Goal: Information Seeking & Learning: Learn about a topic

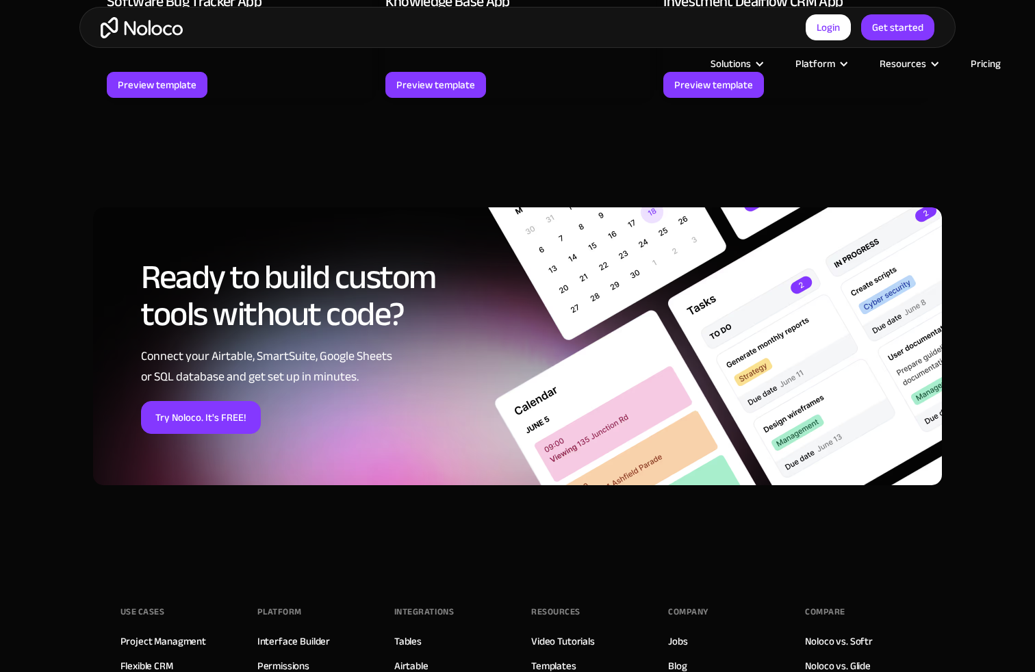
scroll to position [2171, 0]
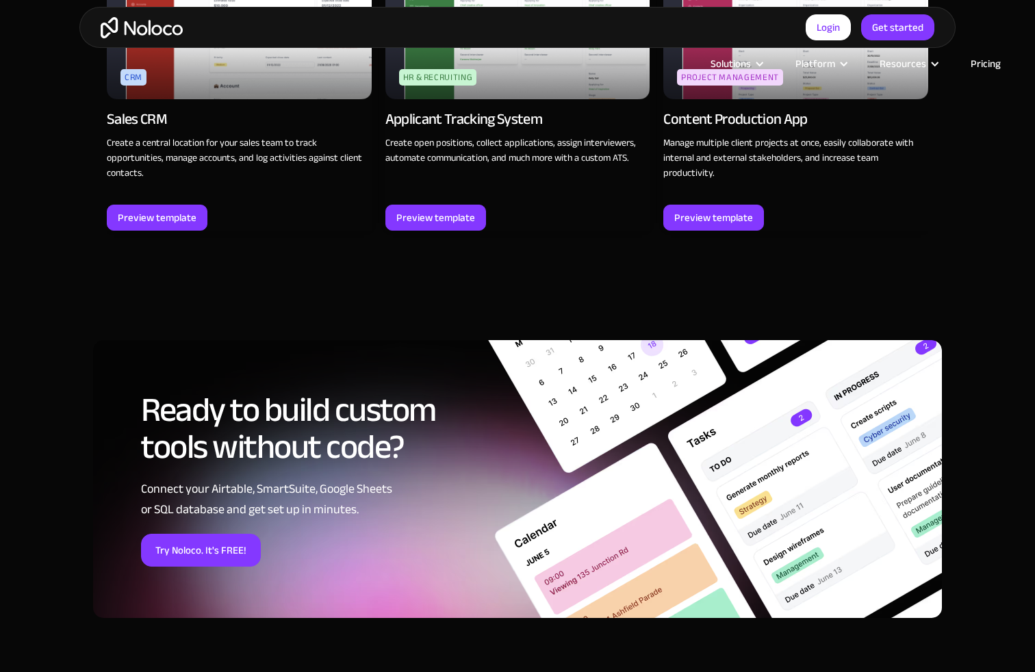
scroll to position [2279, 0]
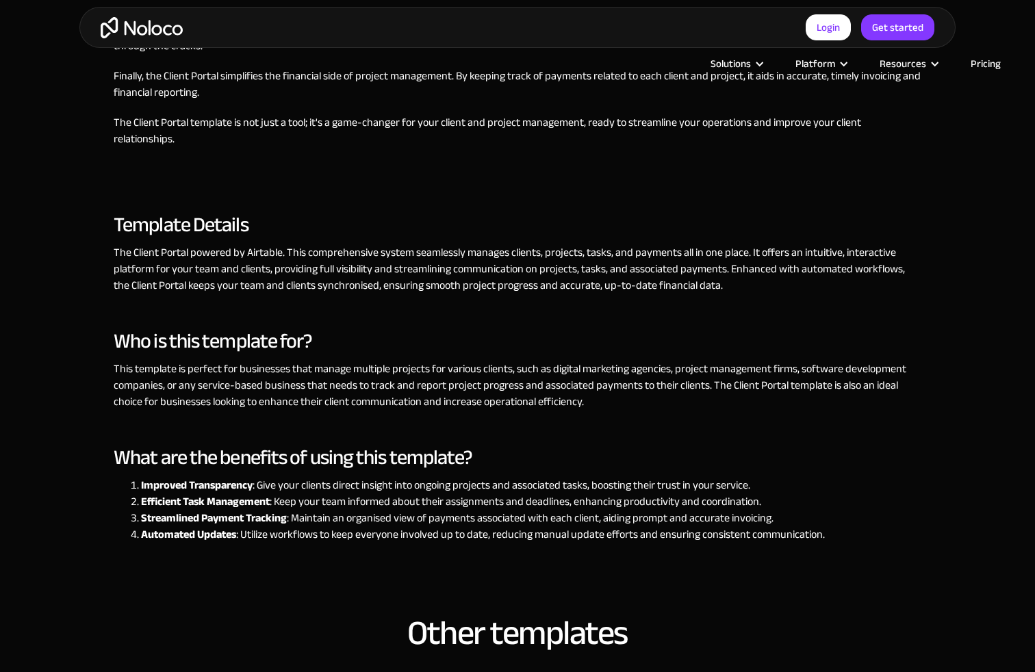
scroll to position [1693, 0]
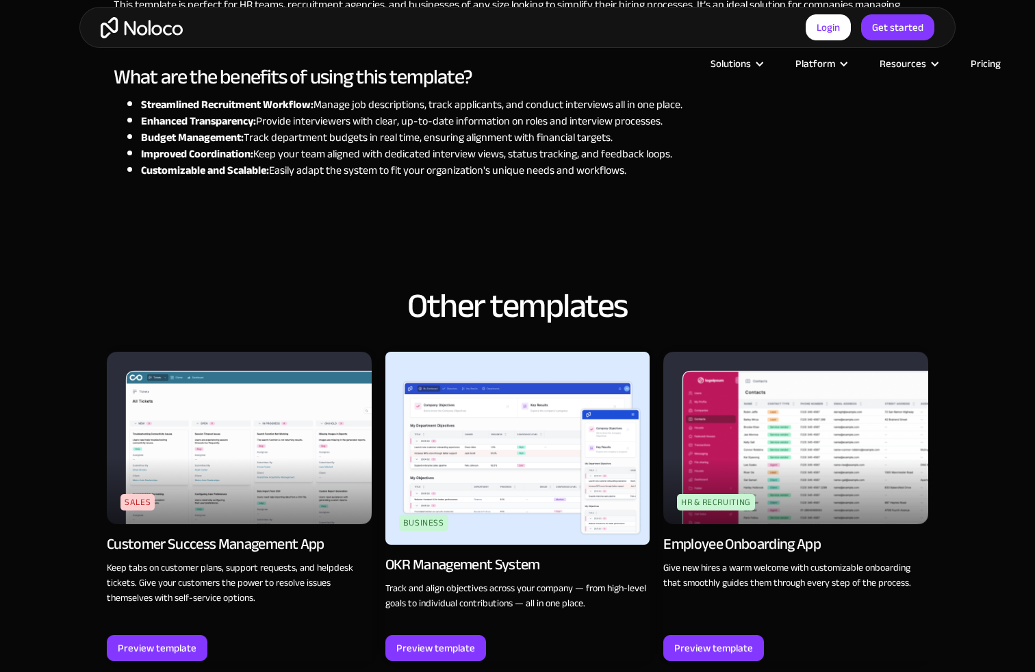
scroll to position [1625, 0]
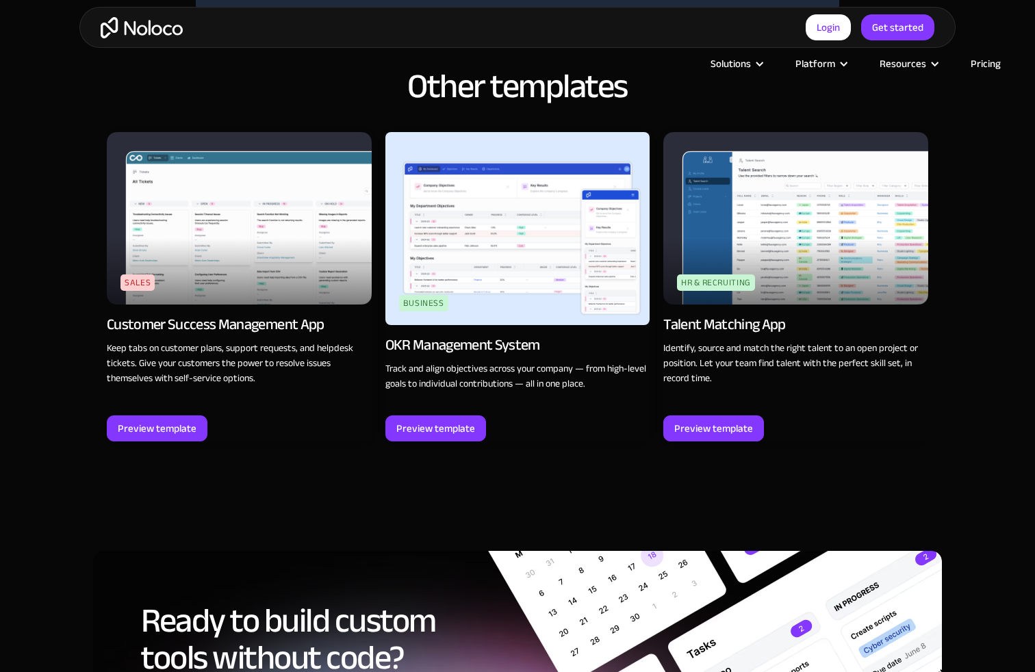
scroll to position [1693, 0]
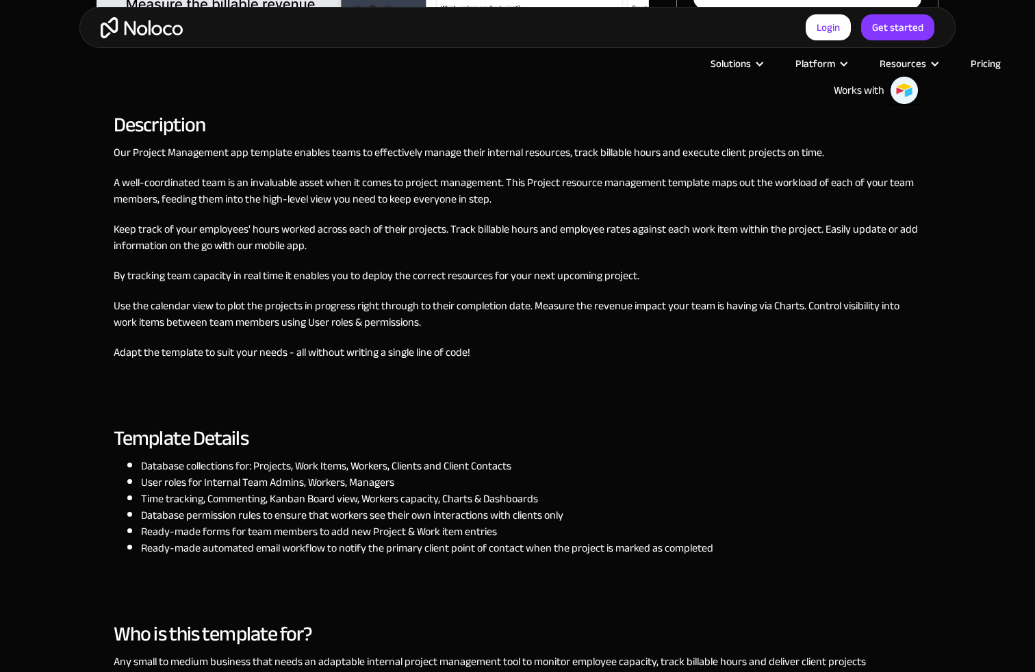
scroll to position [1104, 0]
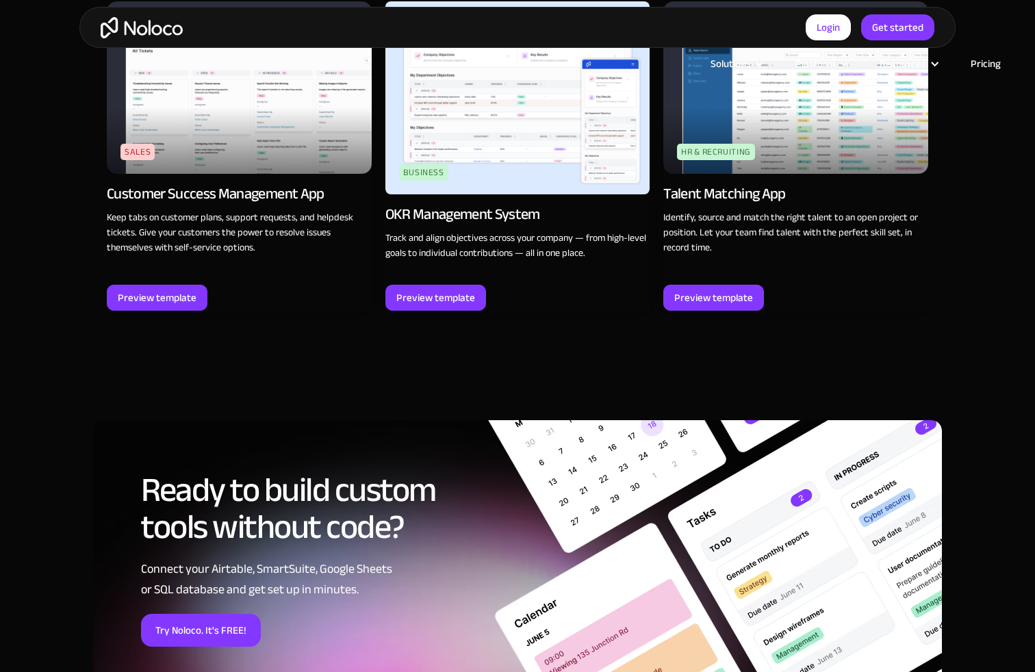
scroll to position [1693, 0]
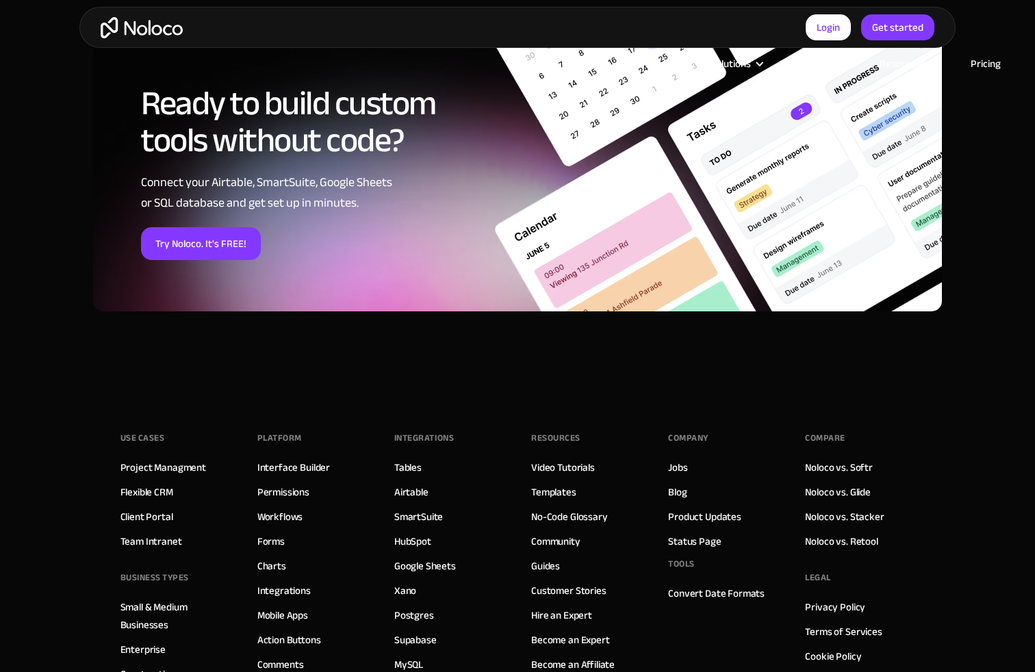
scroll to position [1998, 0]
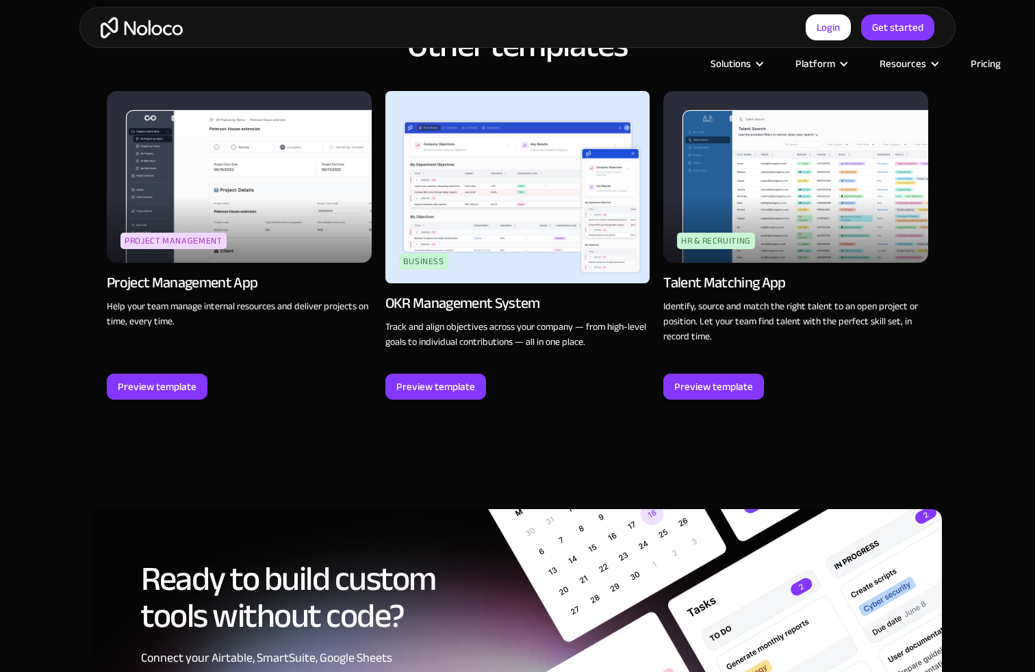
scroll to position [2281, 0]
